Goal: Task Accomplishment & Management: Manage account settings

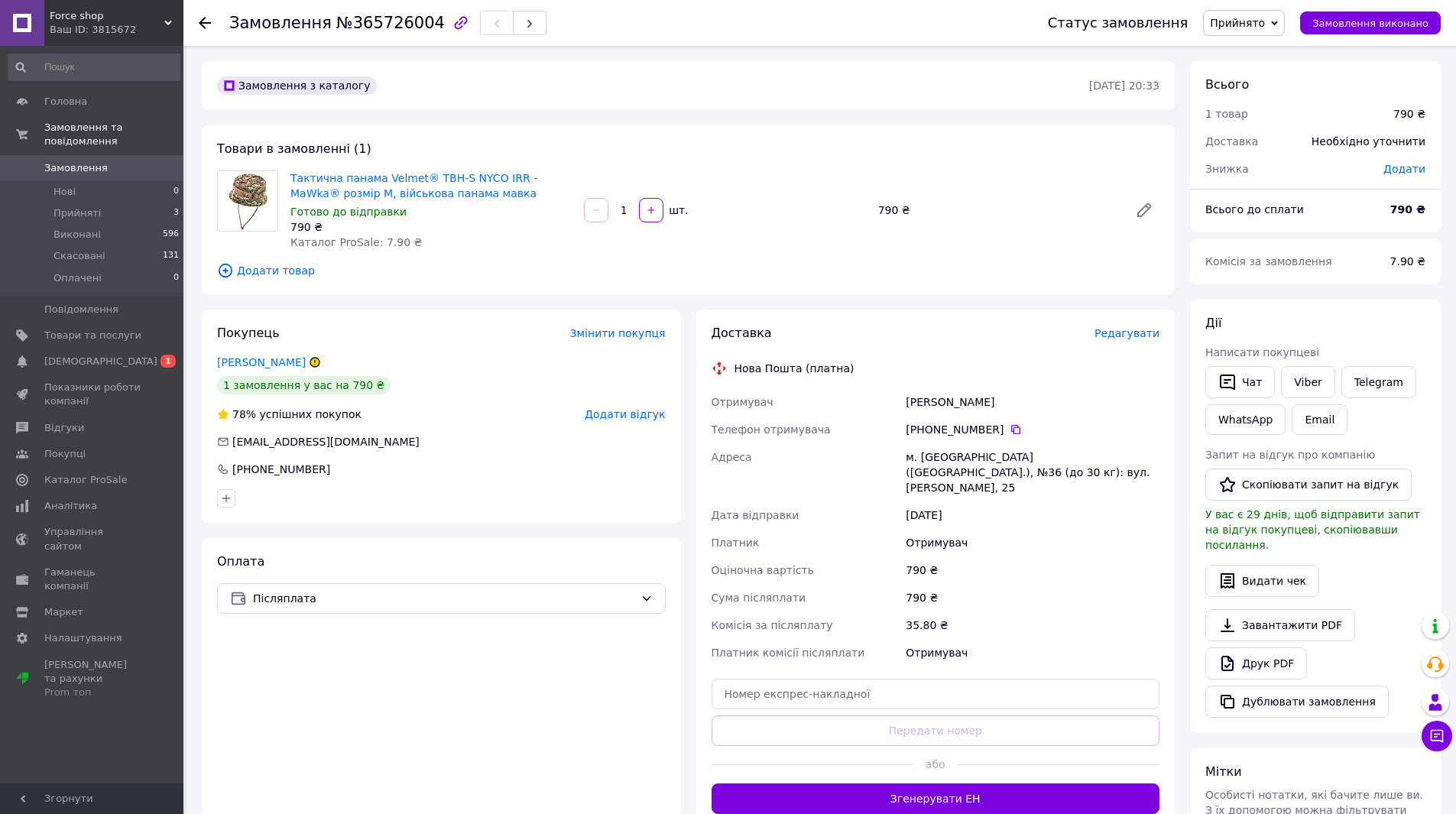
click at [76, 161] on span "Замовлення" at bounding box center [75, 168] width 63 height 14
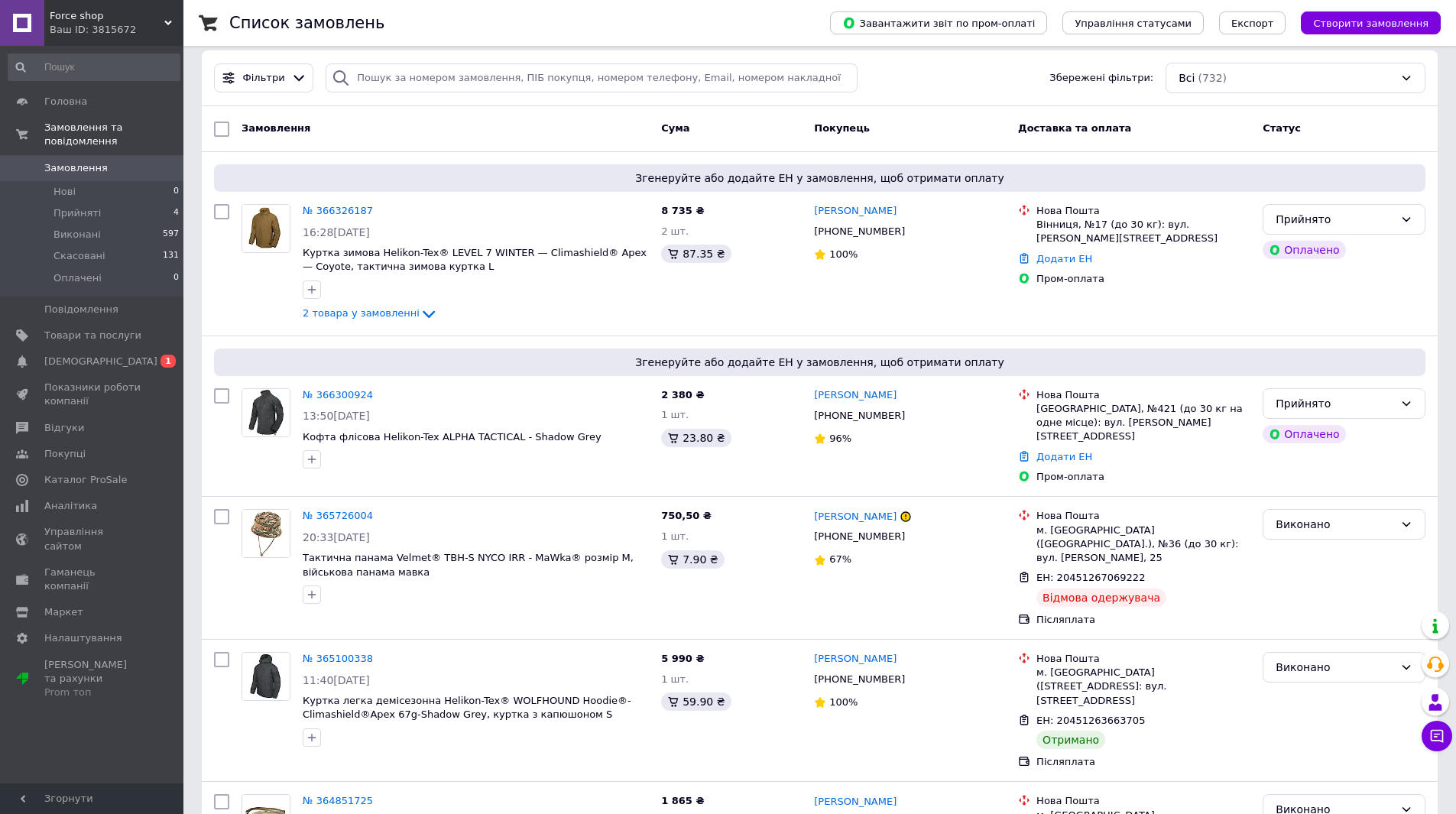
scroll to position [153, 0]
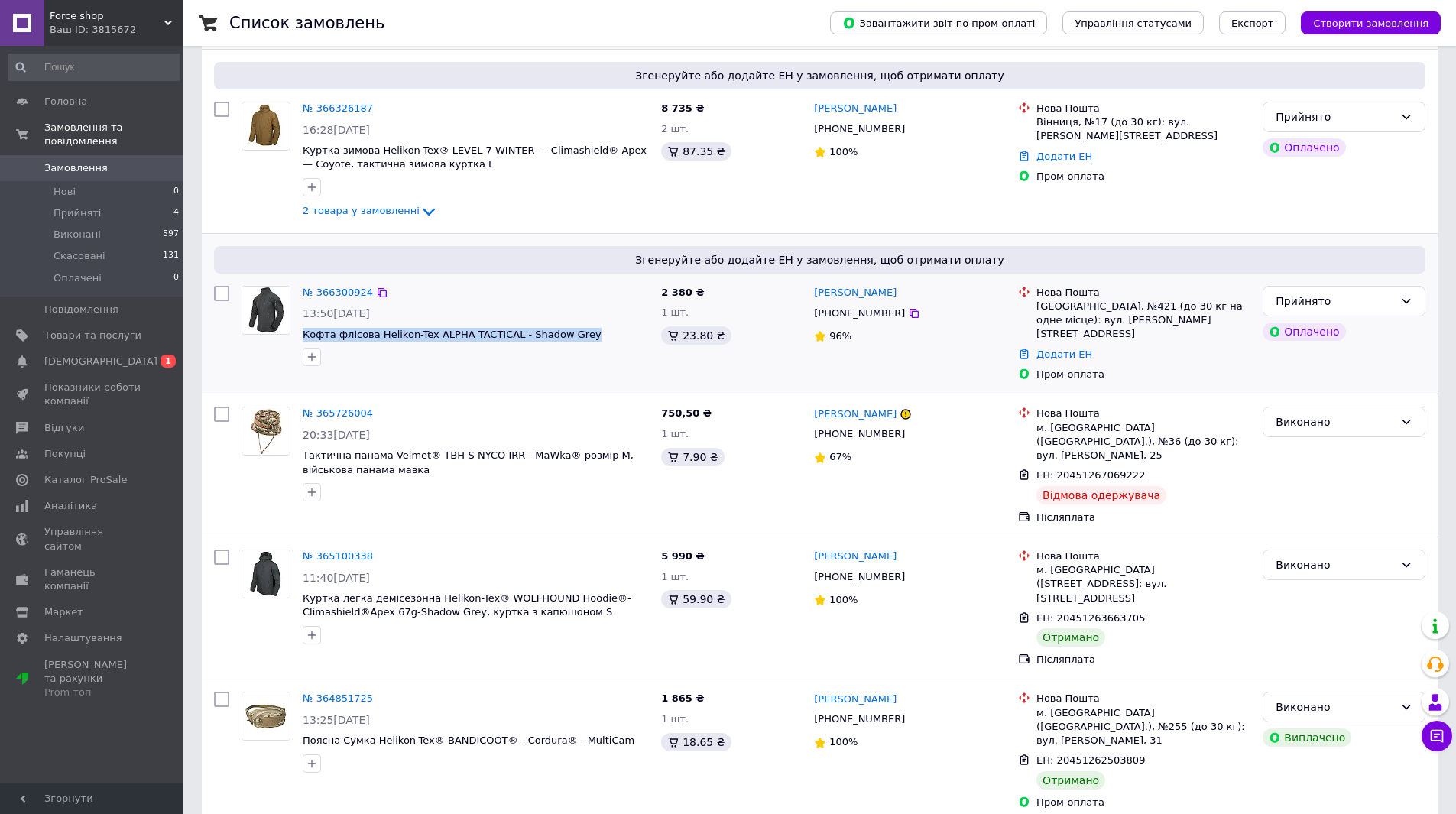
drag, startPoint x: 572, startPoint y: 344, endPoint x: 300, endPoint y: 336, distance: 271.5
click at [300, 336] on div "№ 366300924 13:50[DATE] Кофта флісова Helikon-Tex ALPHA TACTICAL - Shadow Grey" at bounding box center [476, 326] width 359 height 93
copy div "Кофта флісова Helikon-Tex ALPHA TACTICAL - Shadow Grey"
drag, startPoint x: 885, startPoint y: 317, endPoint x: 834, endPoint y: 320, distance: 51.3
click at [834, 320] on div "[PHONE_NUMBER]" at bounding box center [859, 314] width 97 height 20
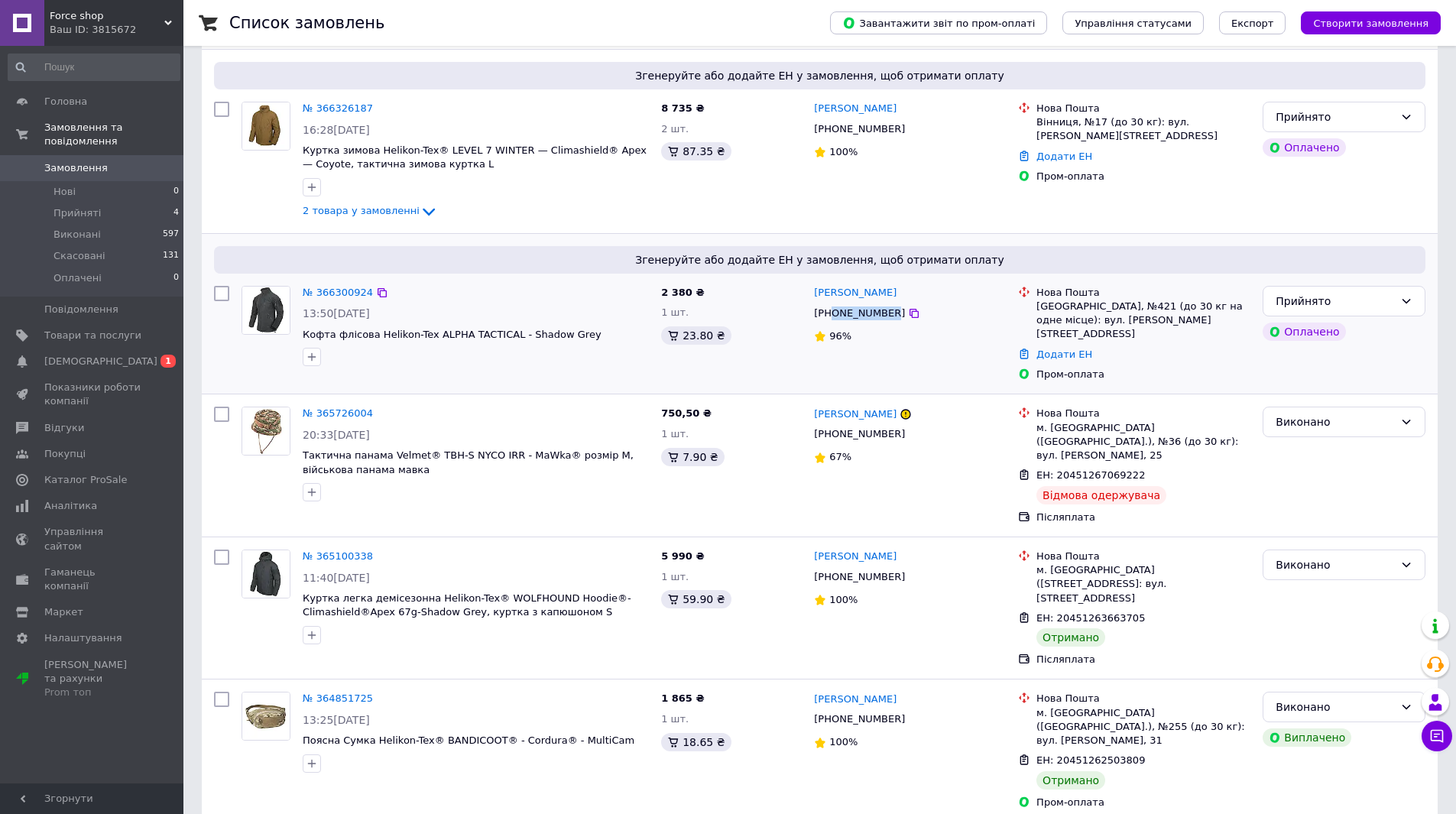
copy div "0733271830"
click at [950, 351] on div "[PERSON_NAME] [PHONE_NUMBER] 96%" at bounding box center [910, 334] width 204 height 109
click at [1056, 349] on link "Додати ЕН" at bounding box center [1065, 354] width 56 height 11
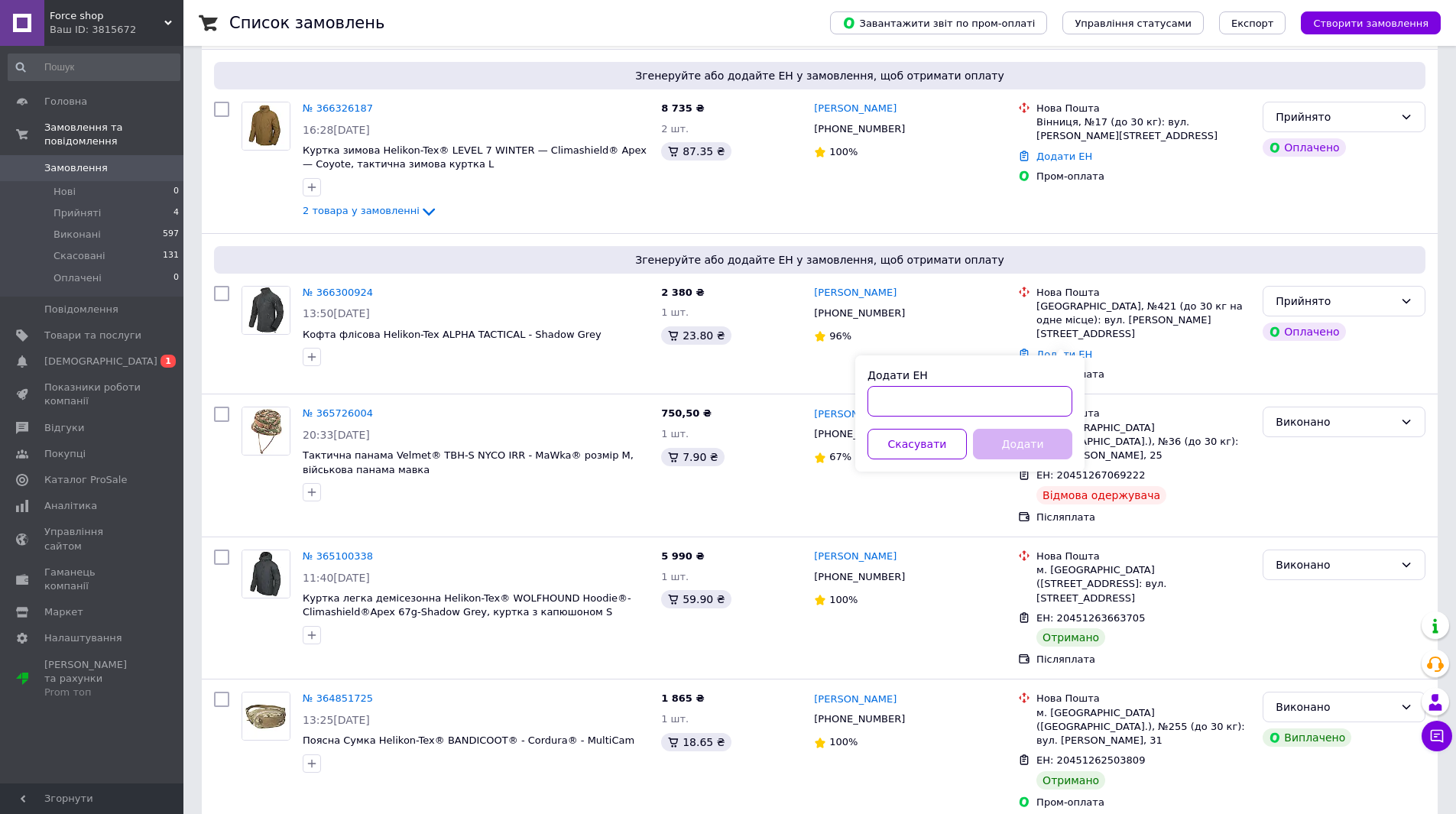
click at [992, 403] on input "Додати ЕН" at bounding box center [970, 401] width 205 height 31
paste input "20451269193886"
type input "20451269193886"
drag, startPoint x: 1032, startPoint y: 443, endPoint x: 1081, endPoint y: 431, distance: 50.4
click at [1034, 443] on button "Додати" at bounding box center [1022, 444] width 99 height 31
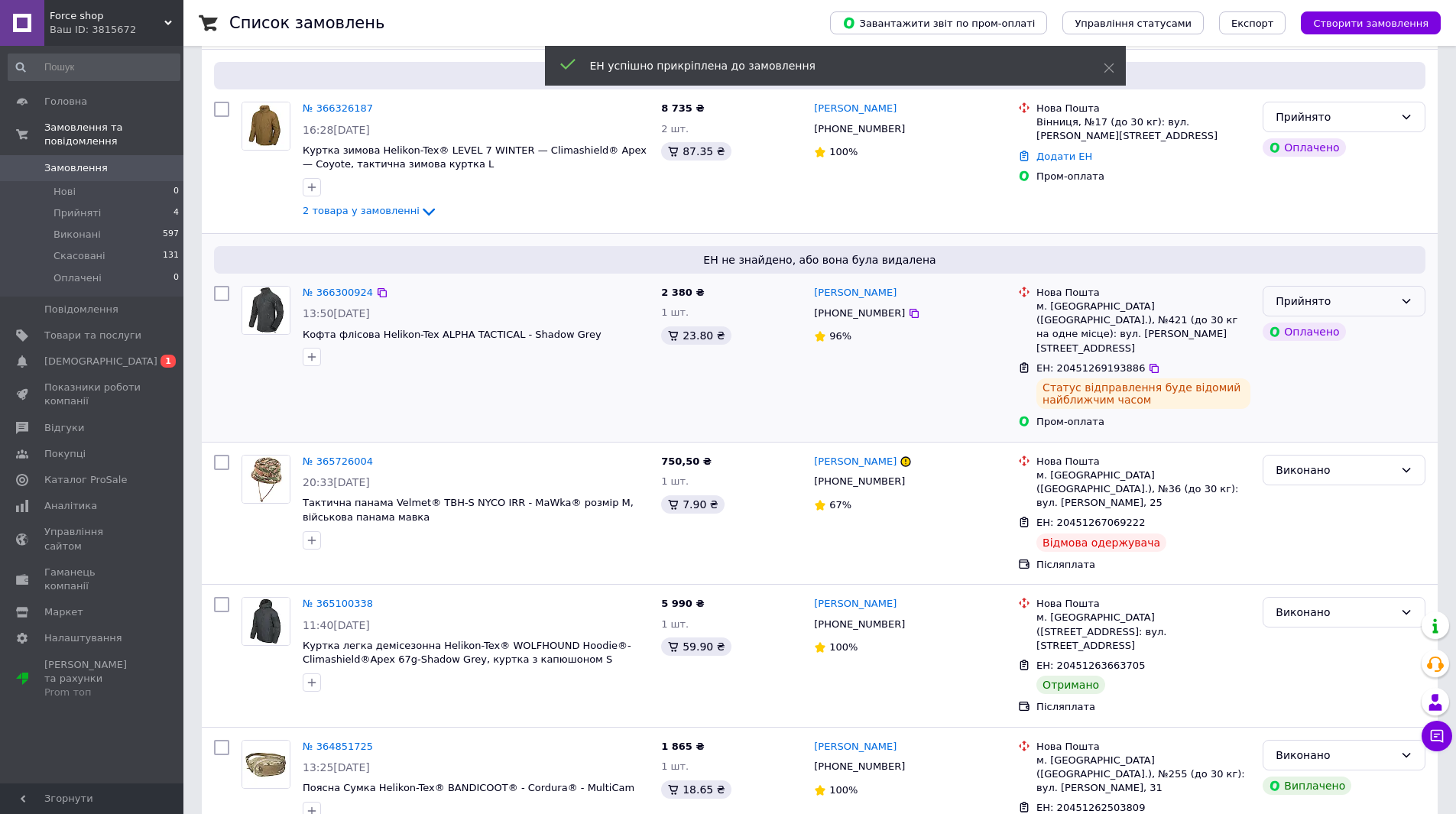
click at [1409, 307] on div "Прийнято" at bounding box center [1344, 301] width 163 height 31
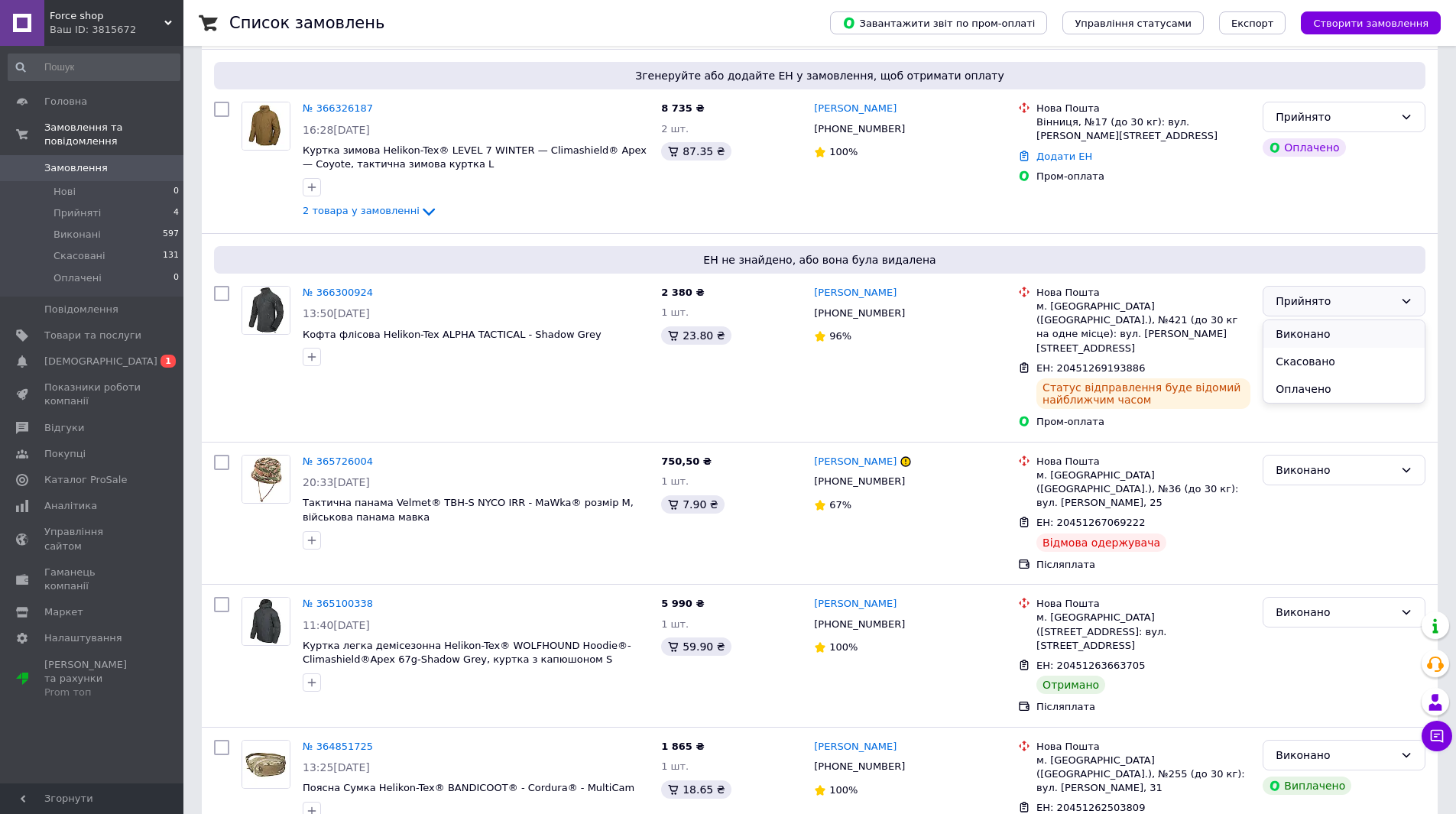
click at [1329, 338] on li "Виконано" at bounding box center [1344, 334] width 161 height 28
